Goal: Navigation & Orientation: Find specific page/section

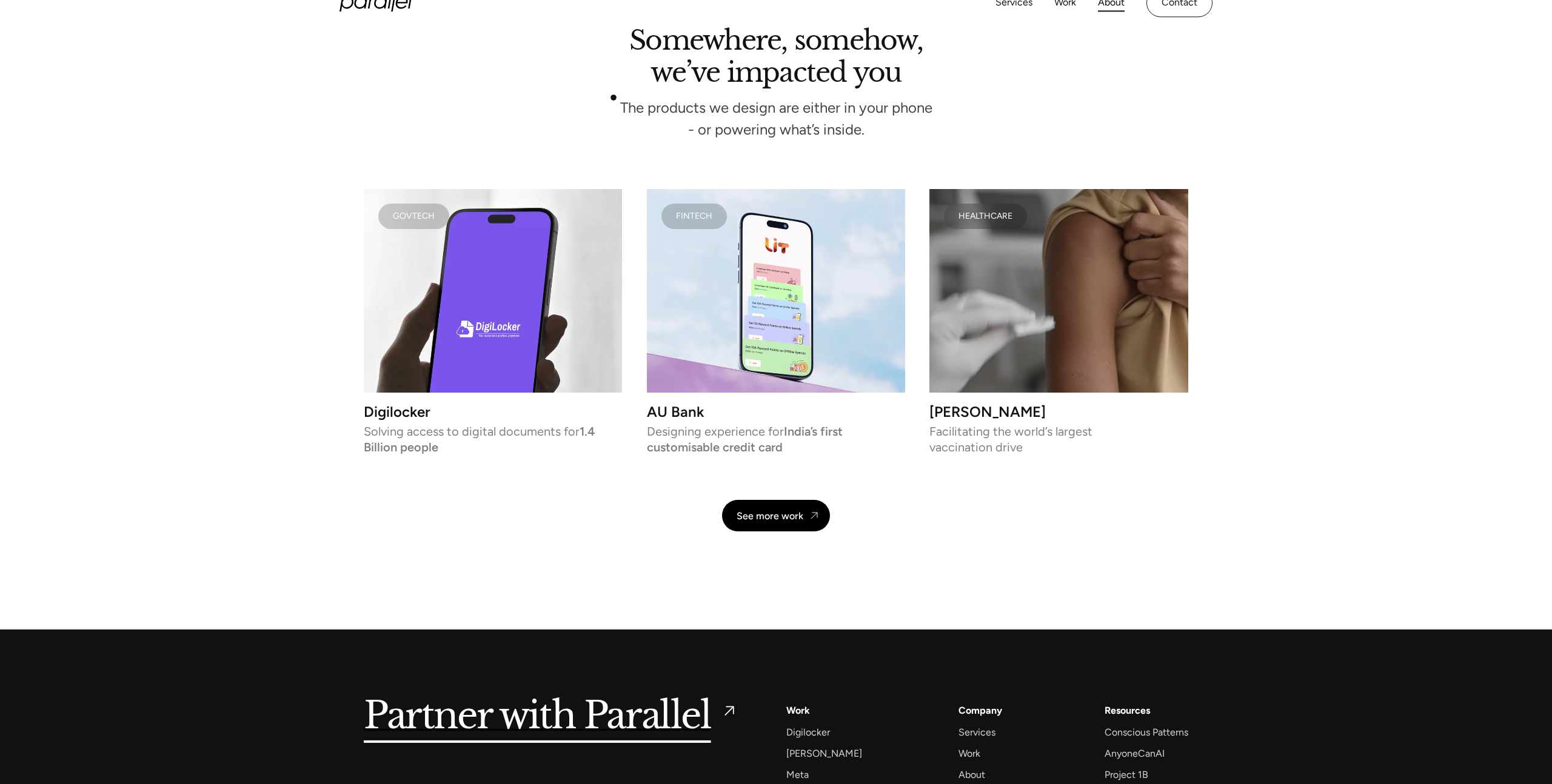
scroll to position [2886, 0]
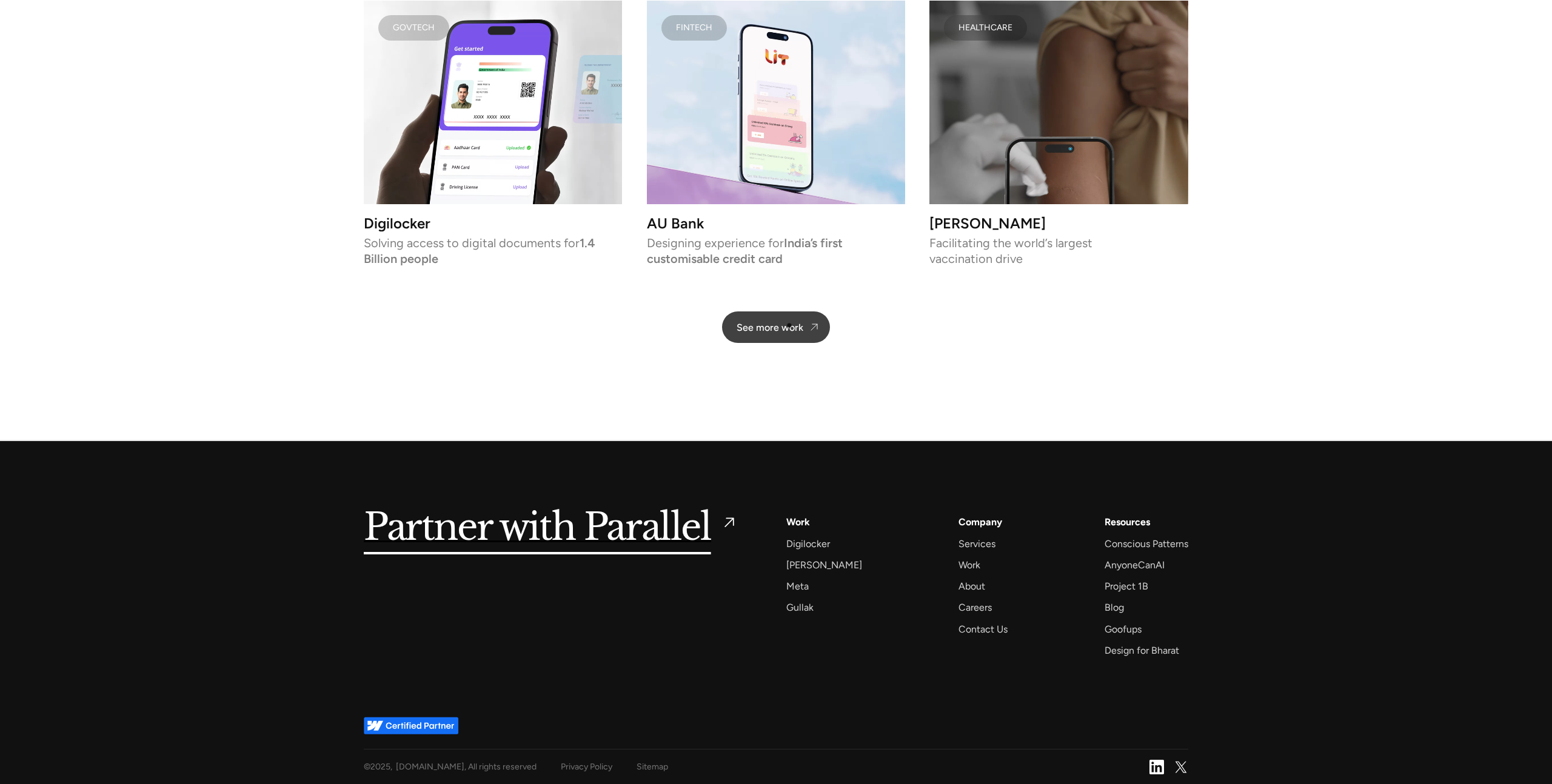
click at [789, 326] on div "See more work" at bounding box center [769, 328] width 67 height 11
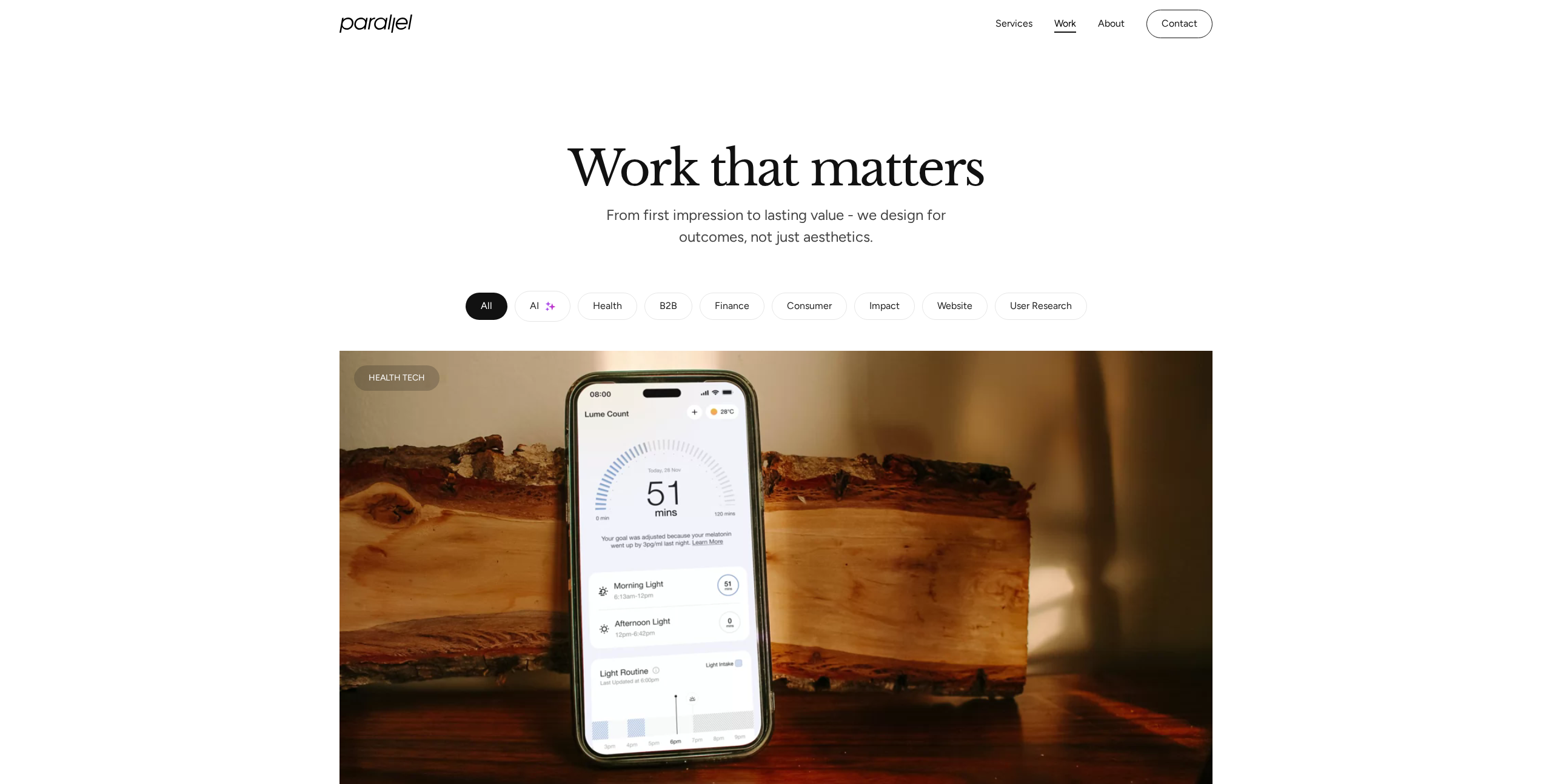
scroll to position [30, 0]
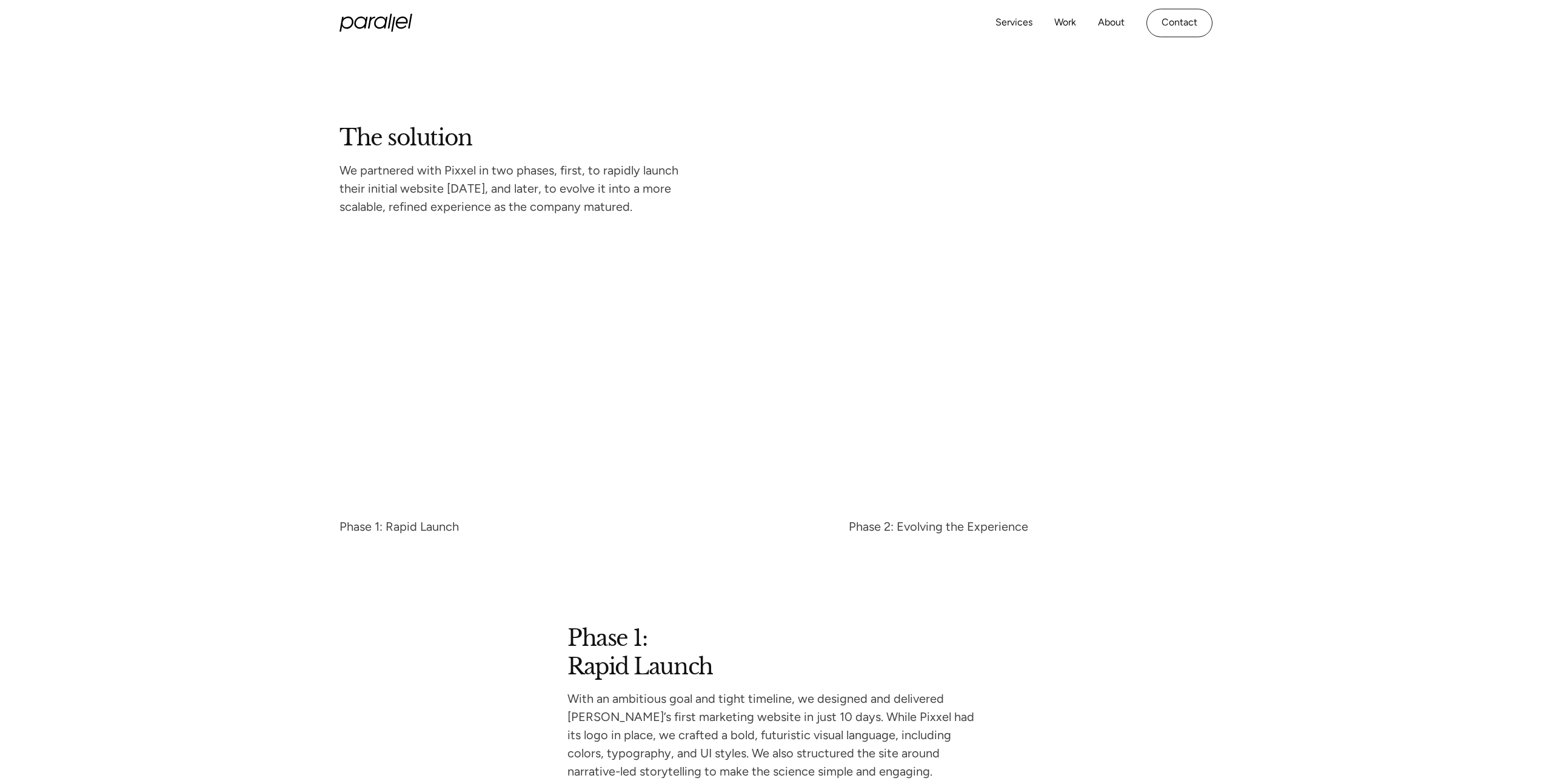
scroll to position [2102, 0]
